Goal: Information Seeking & Learning: Learn about a topic

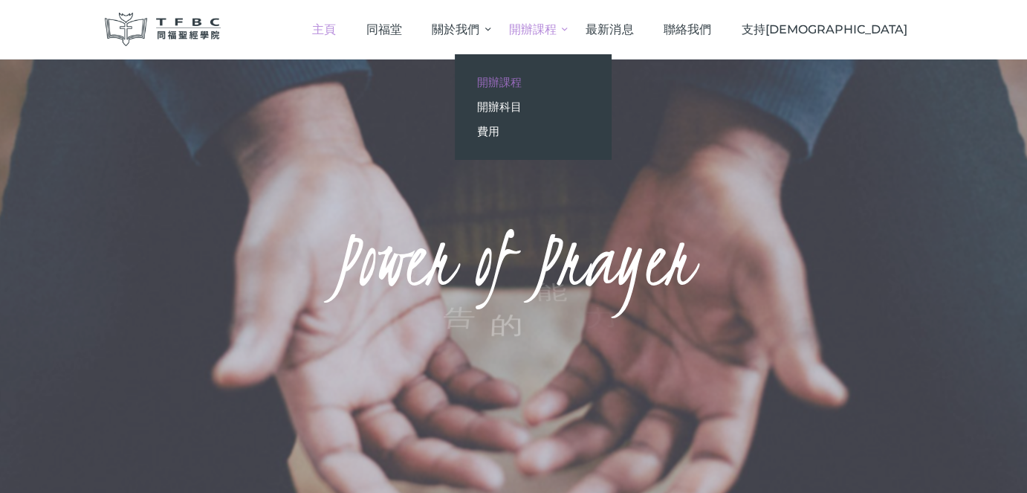
click at [611, 77] on link "開辦課程" at bounding box center [533, 82] width 156 height 25
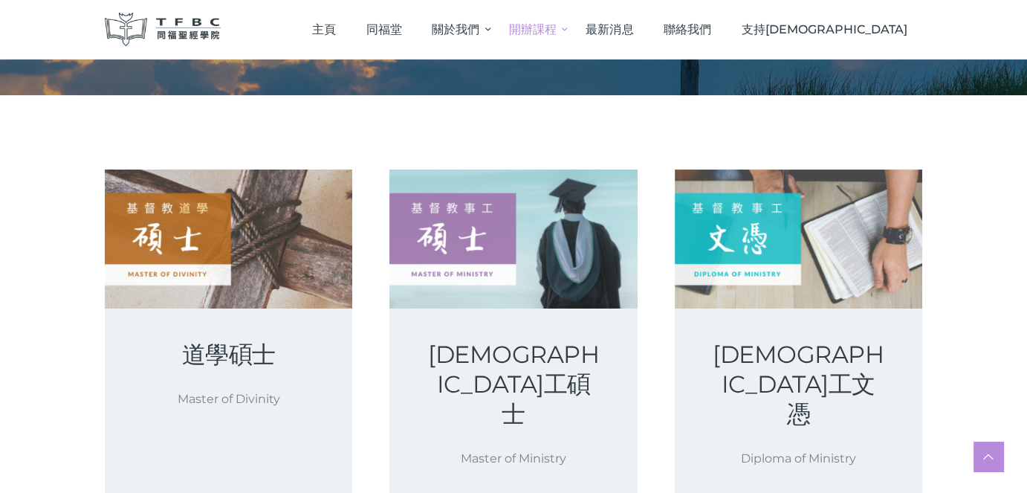
scroll to position [149, 0]
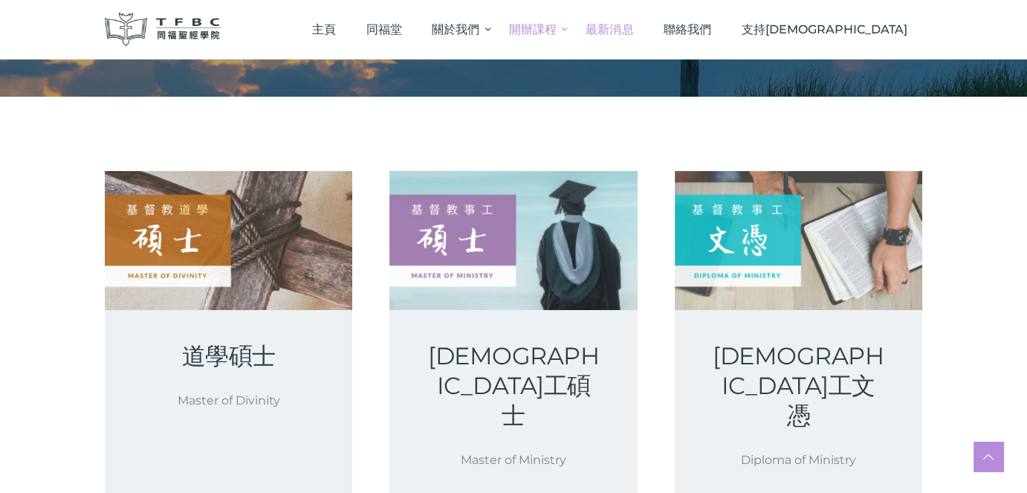
click at [633, 27] on span "最新消息" at bounding box center [609, 29] width 48 height 14
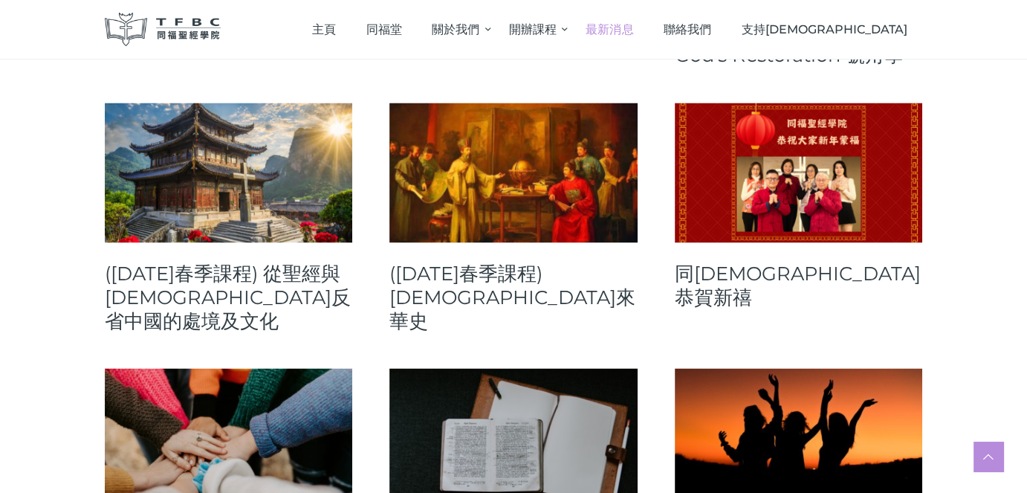
scroll to position [2377, 0]
